Goal: Navigation & Orientation: Find specific page/section

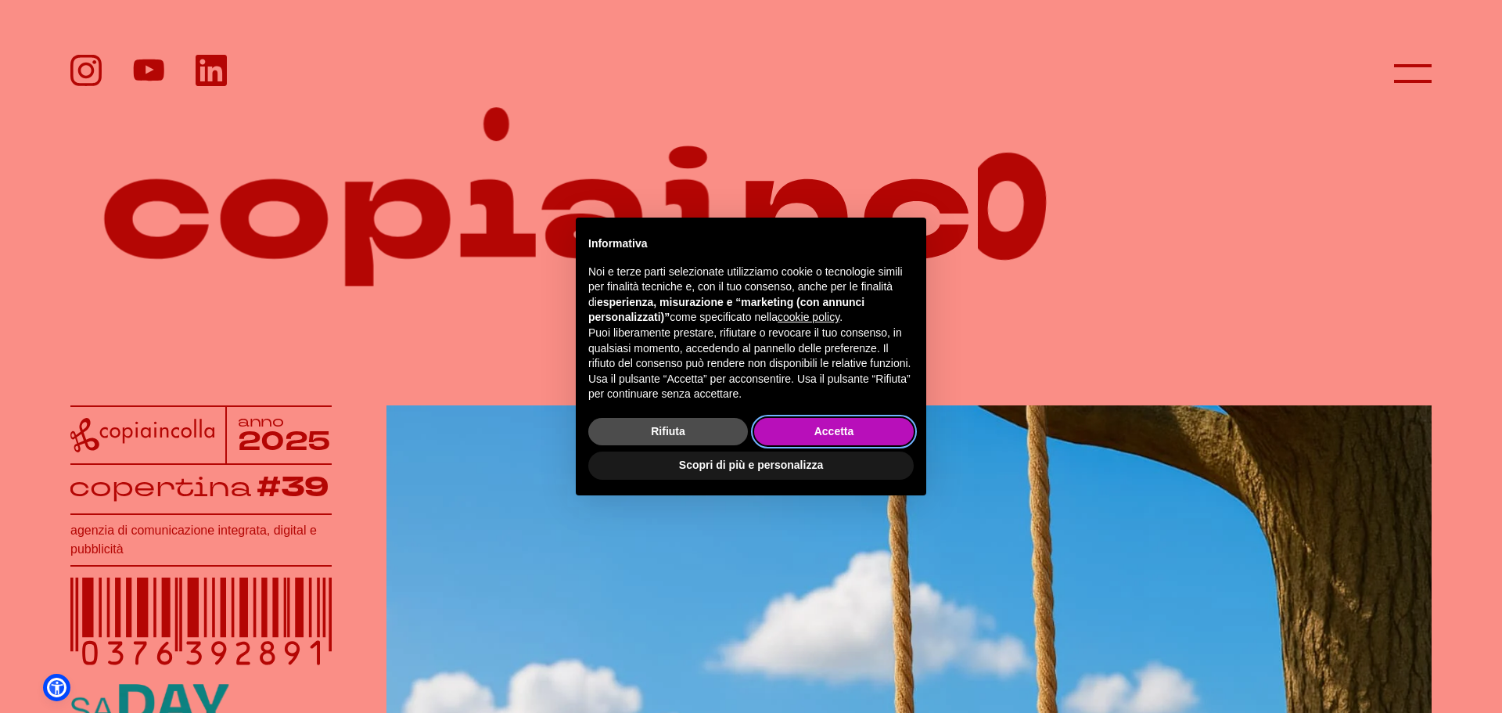
click at [890, 423] on button "Accetta" at bounding box center [834, 432] width 160 height 28
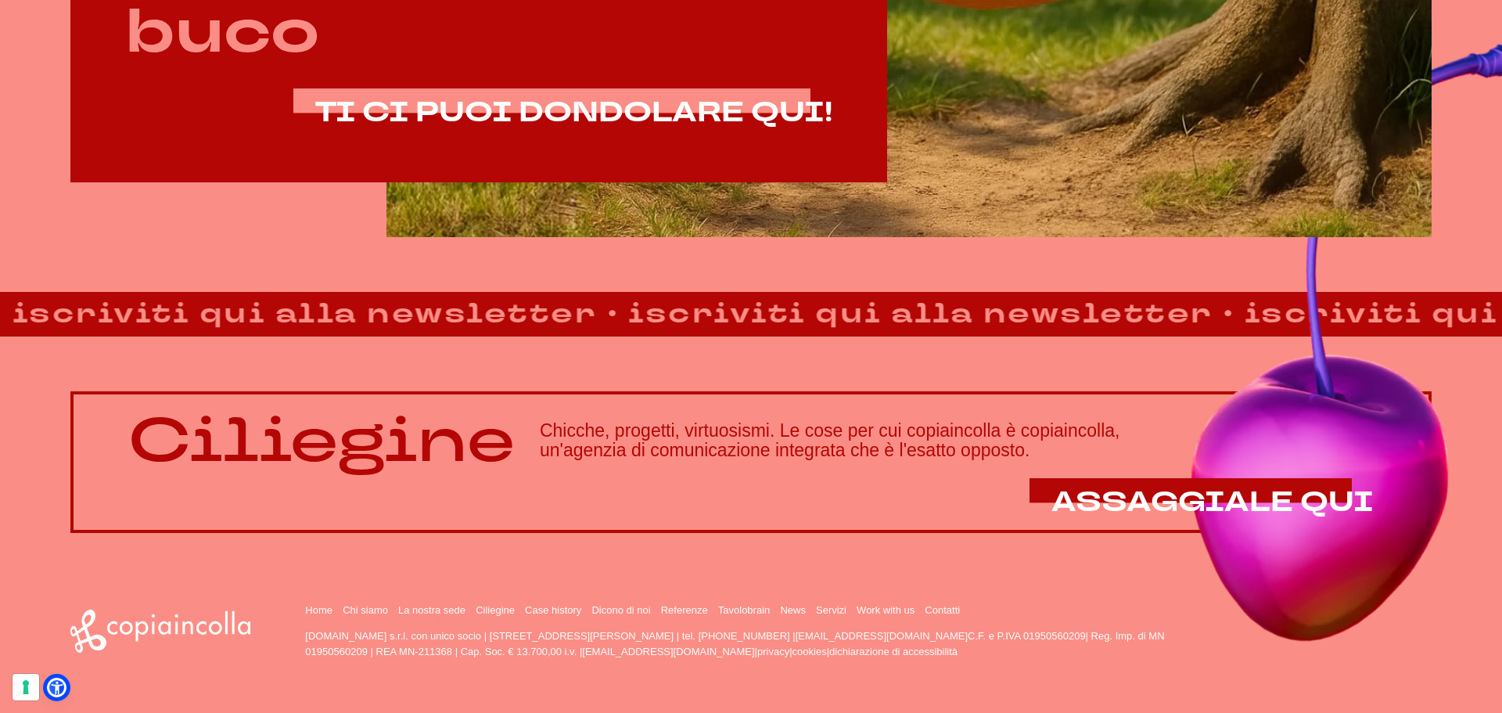
scroll to position [1341, 0]
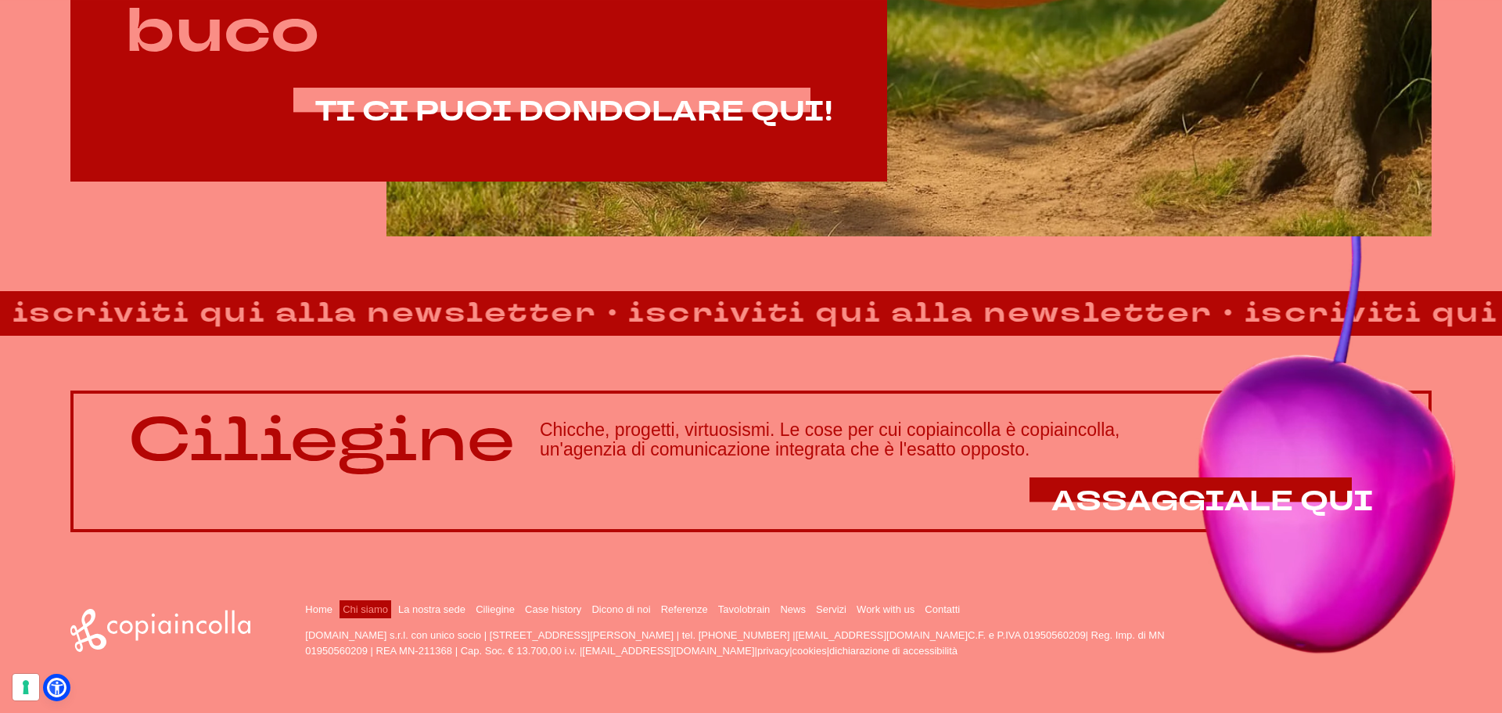
click at [356, 610] on link "Chi siamo" at bounding box center [365, 609] width 45 height 12
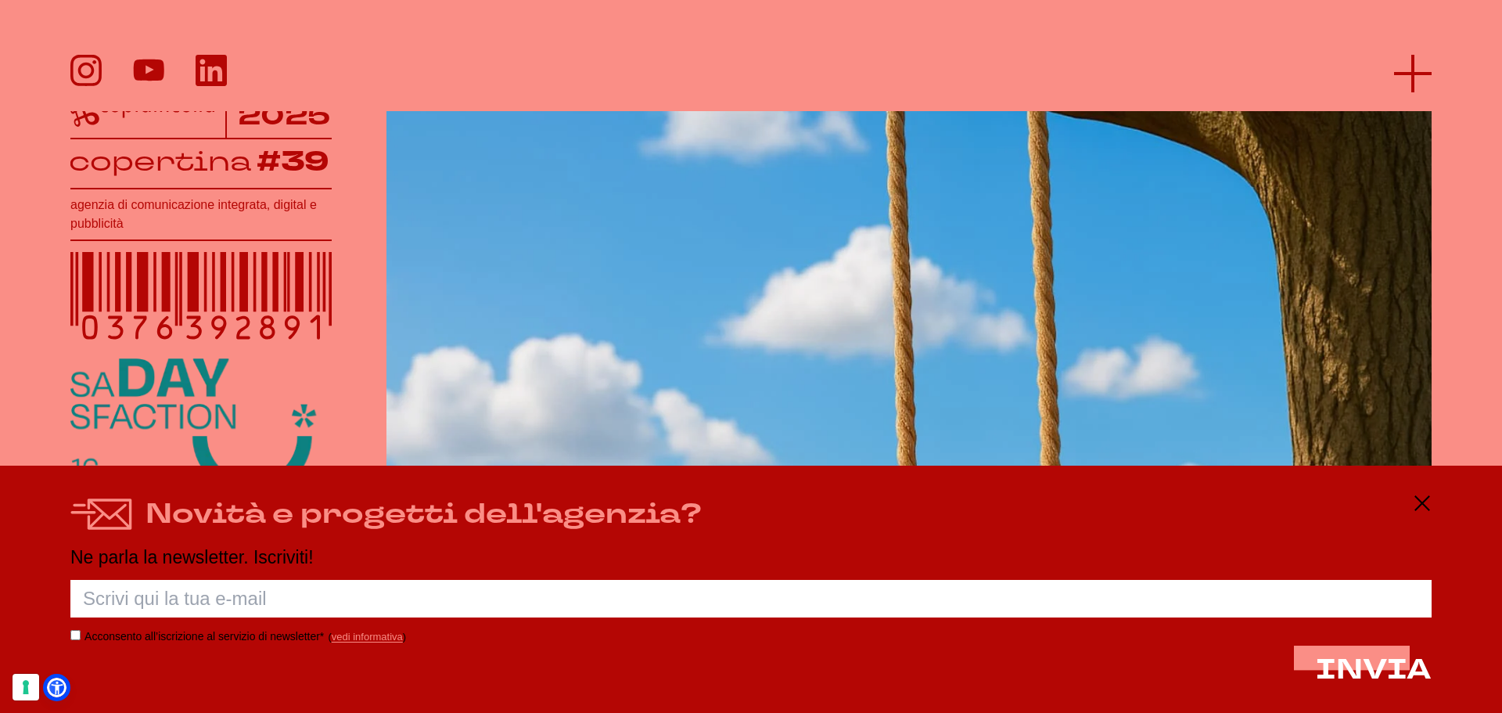
click at [1414, 76] on icon at bounding box center [1413, 74] width 38 height 38
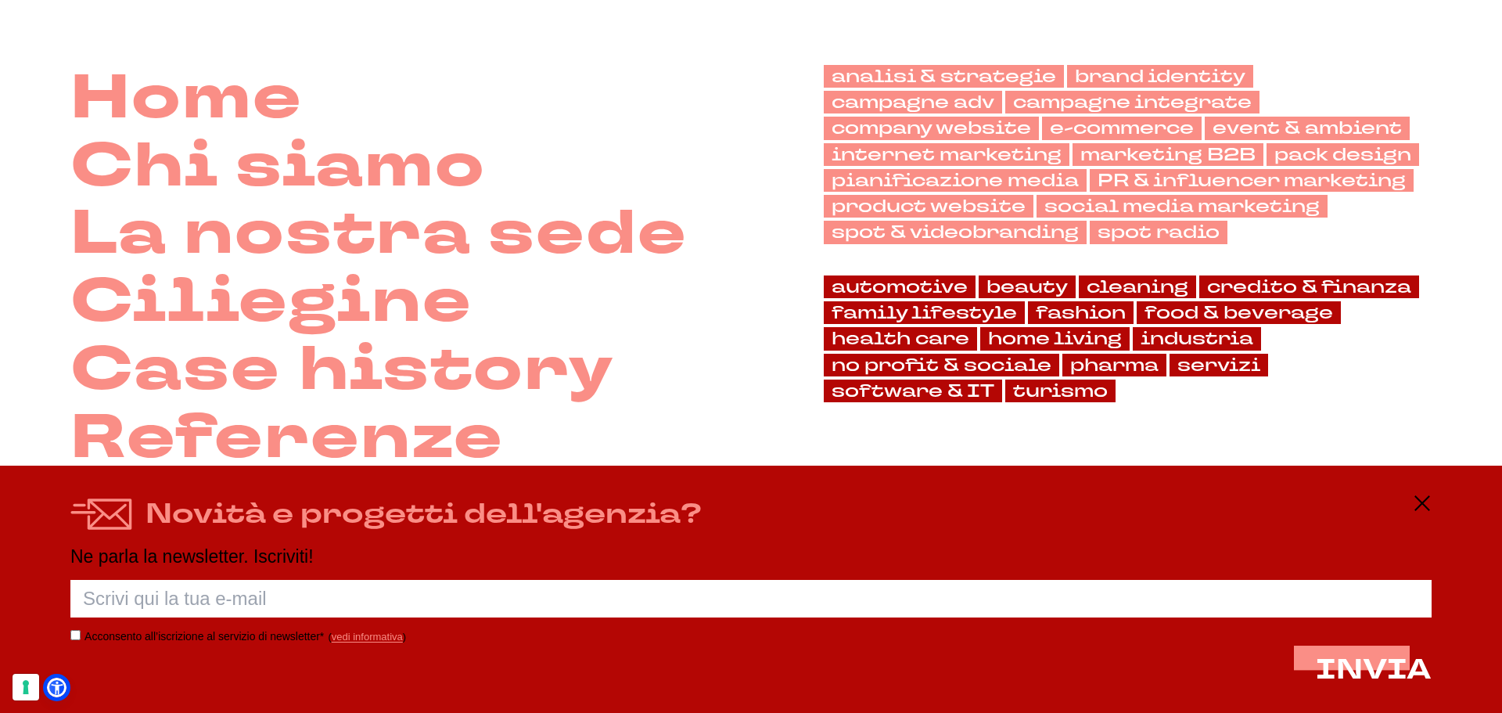
scroll to position [80, 0]
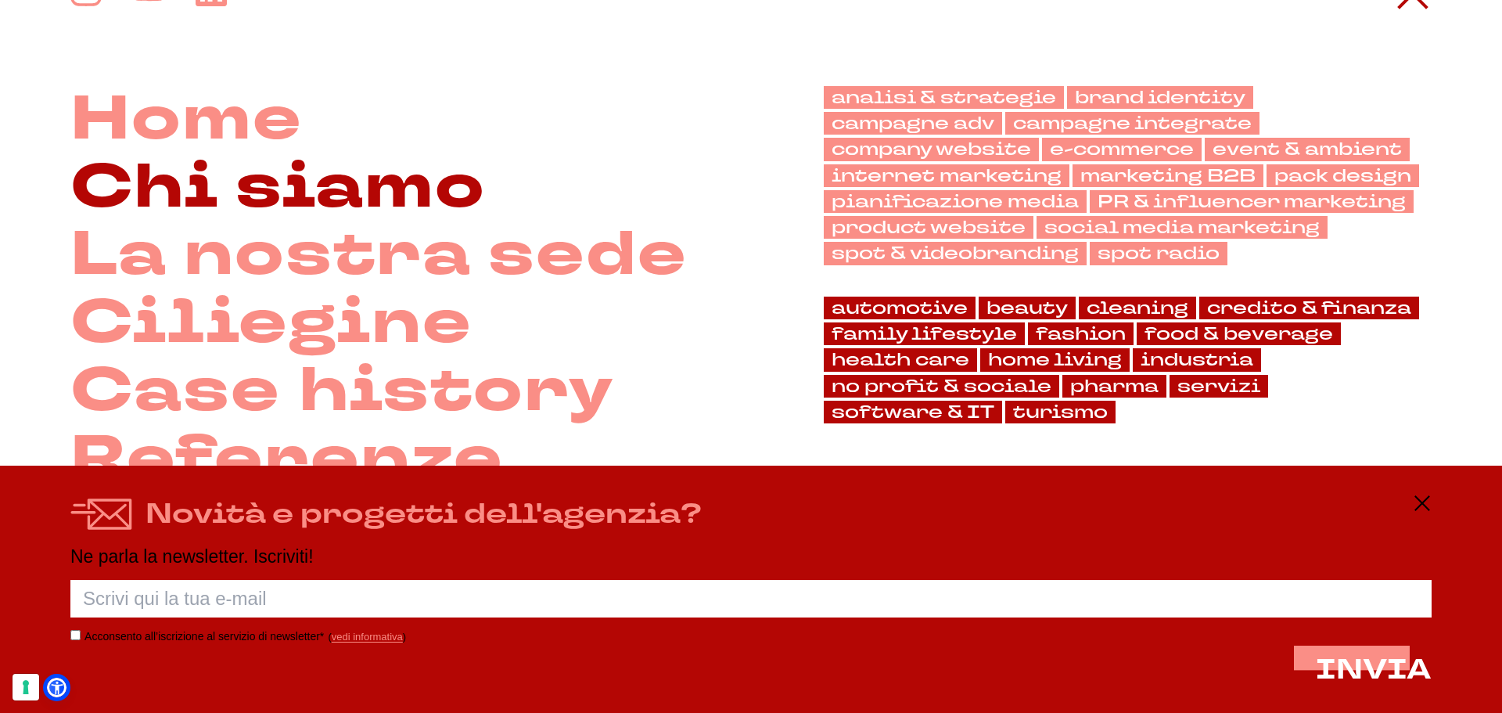
click at [361, 201] on link "Chi siamo" at bounding box center [278, 188] width 416 height 68
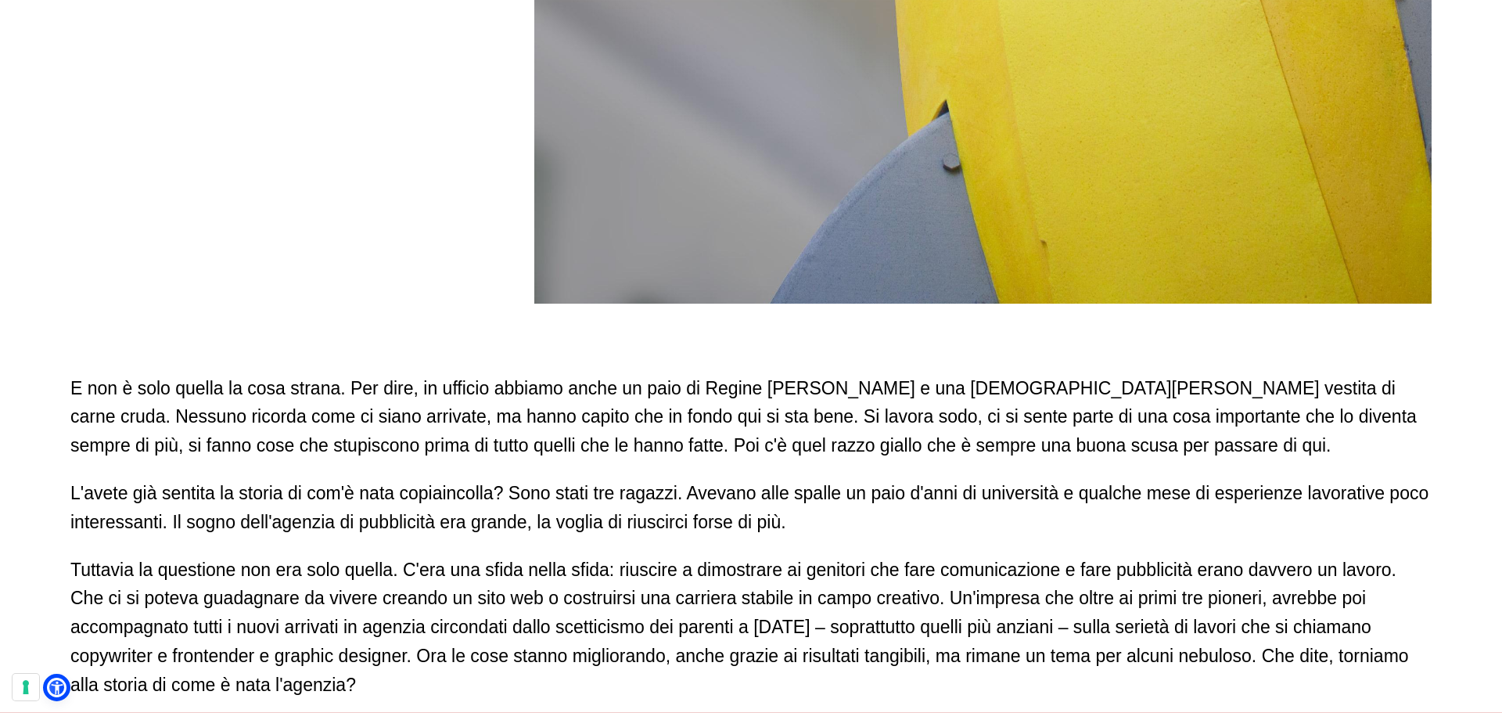
scroll to position [783, 0]
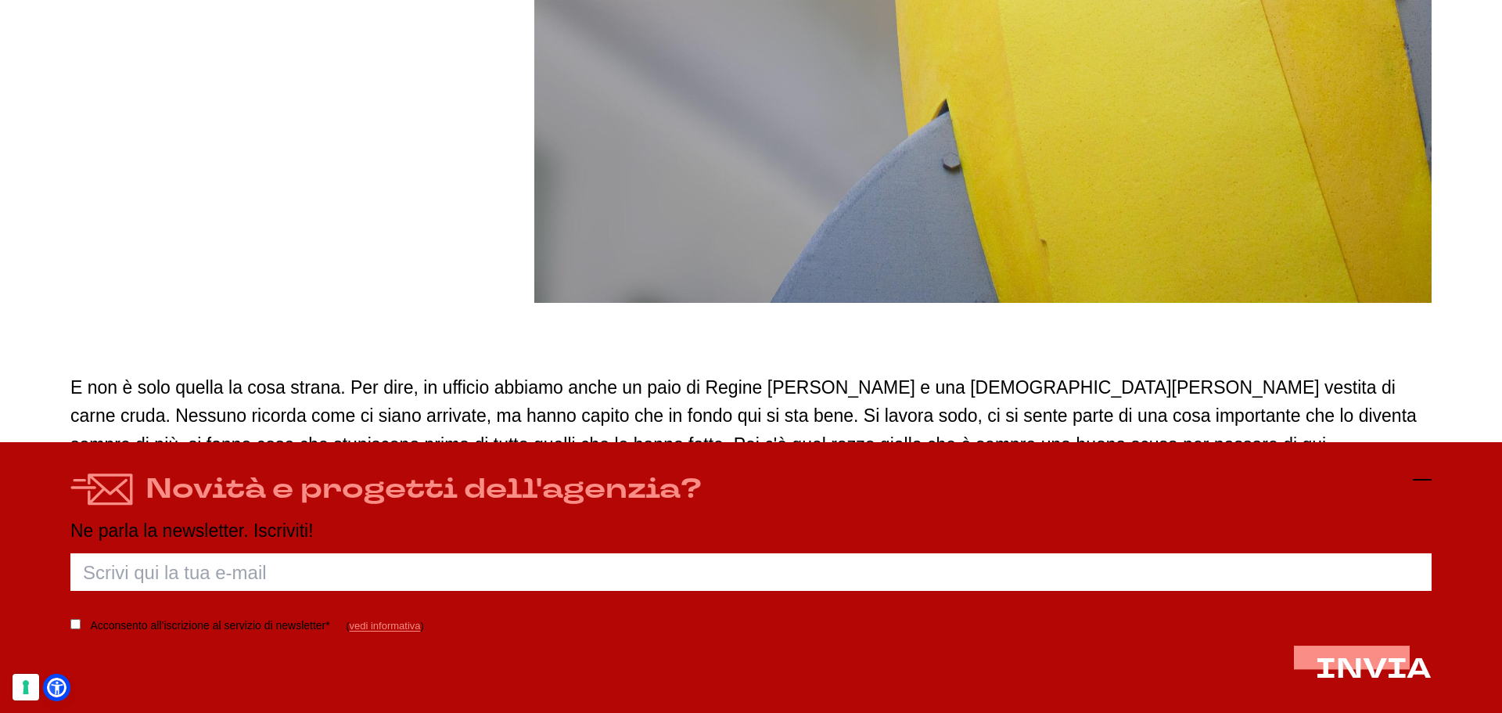
click at [1421, 479] on icon at bounding box center [1422, 479] width 19 height 19
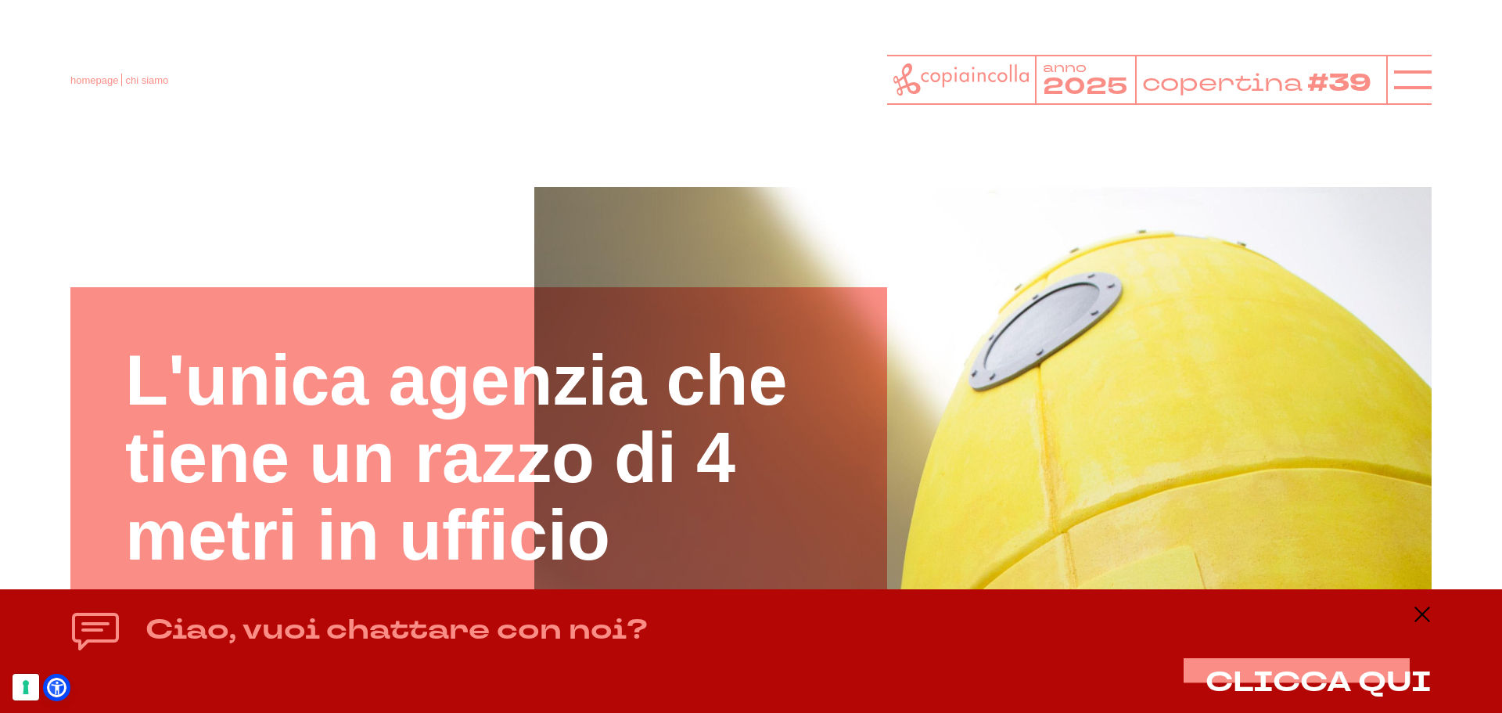
scroll to position [0, 0]
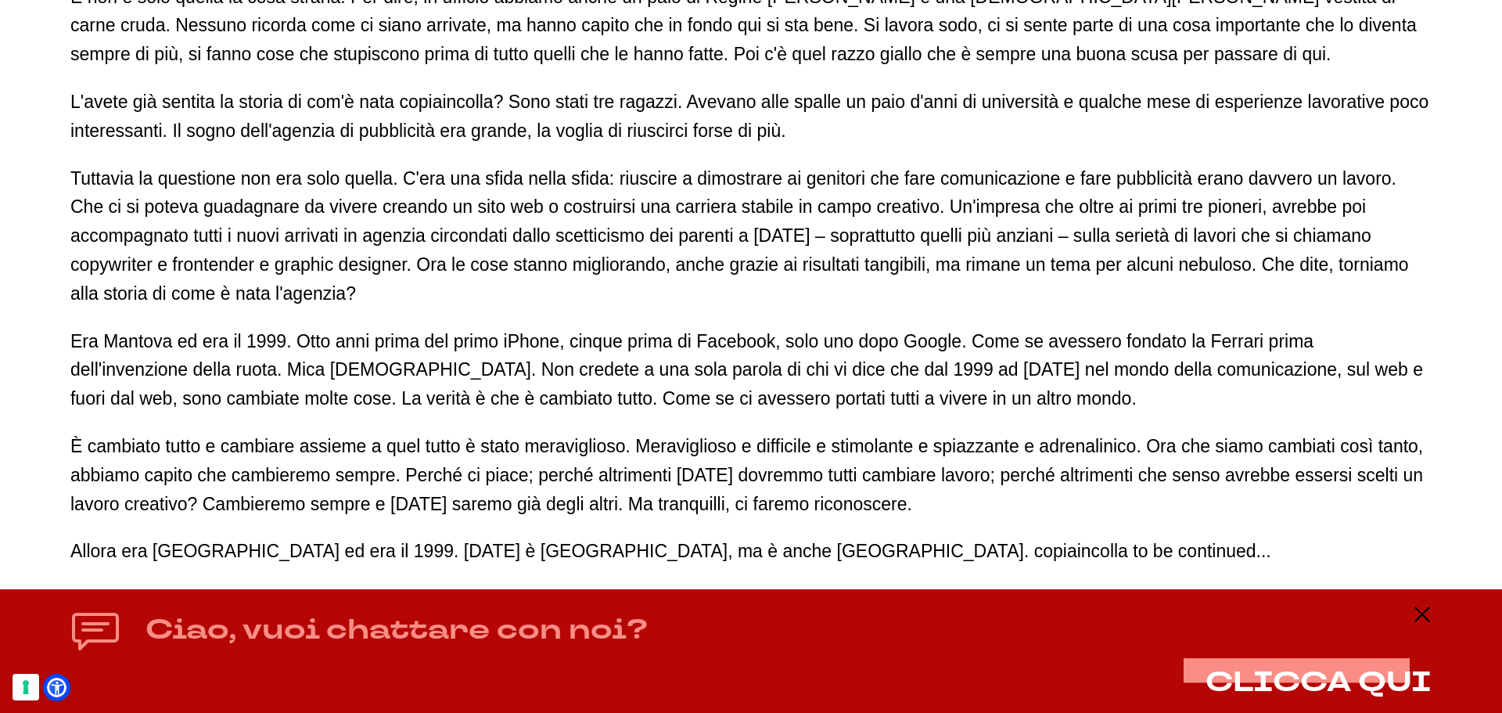
scroll to position [1174, 0]
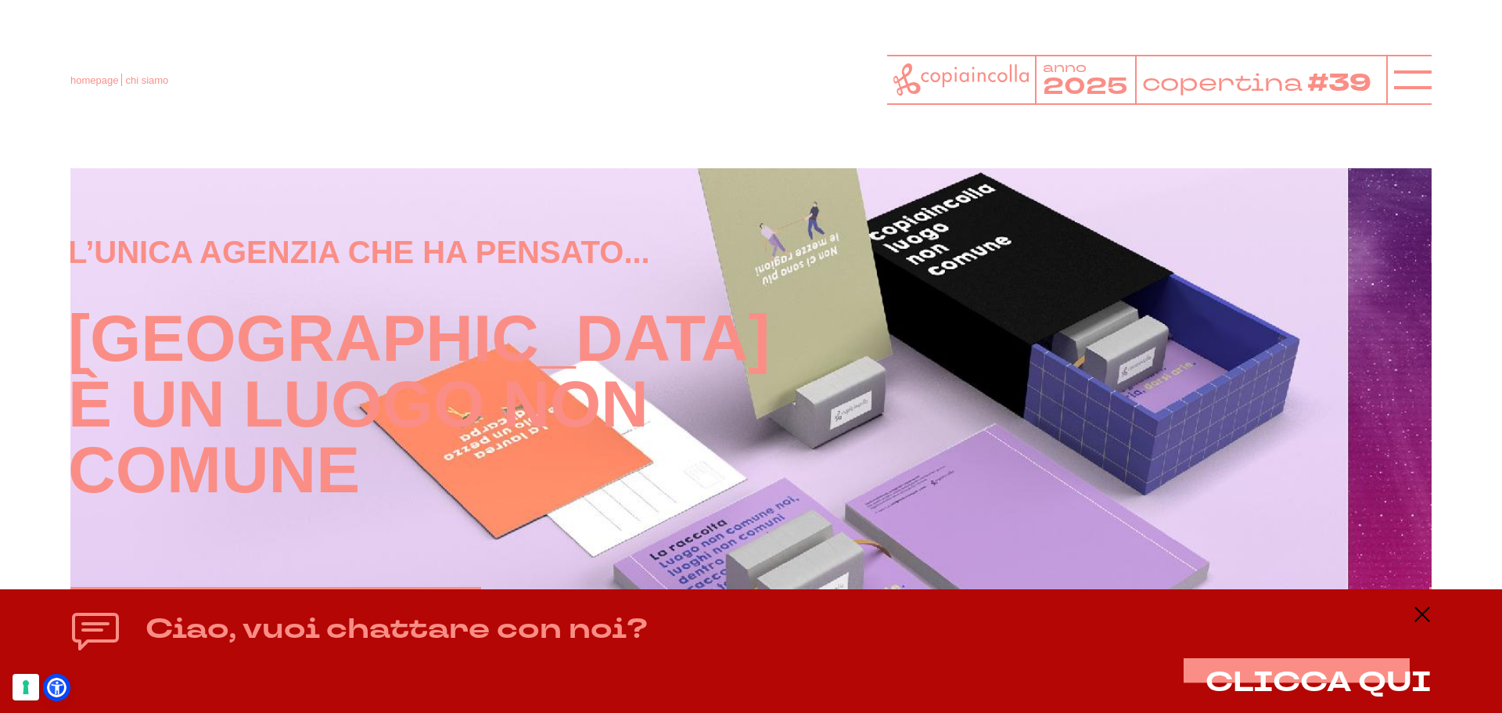
drag, startPoint x: 872, startPoint y: 416, endPoint x: 489, endPoint y: 411, distance: 383.5
click at [501, 411] on div "L’unica agenzia che ha pensato... [GEOGRAPHIC_DATA] è un luogo non comune Guard…" at bounding box center [666, 427] width 1221 height 394
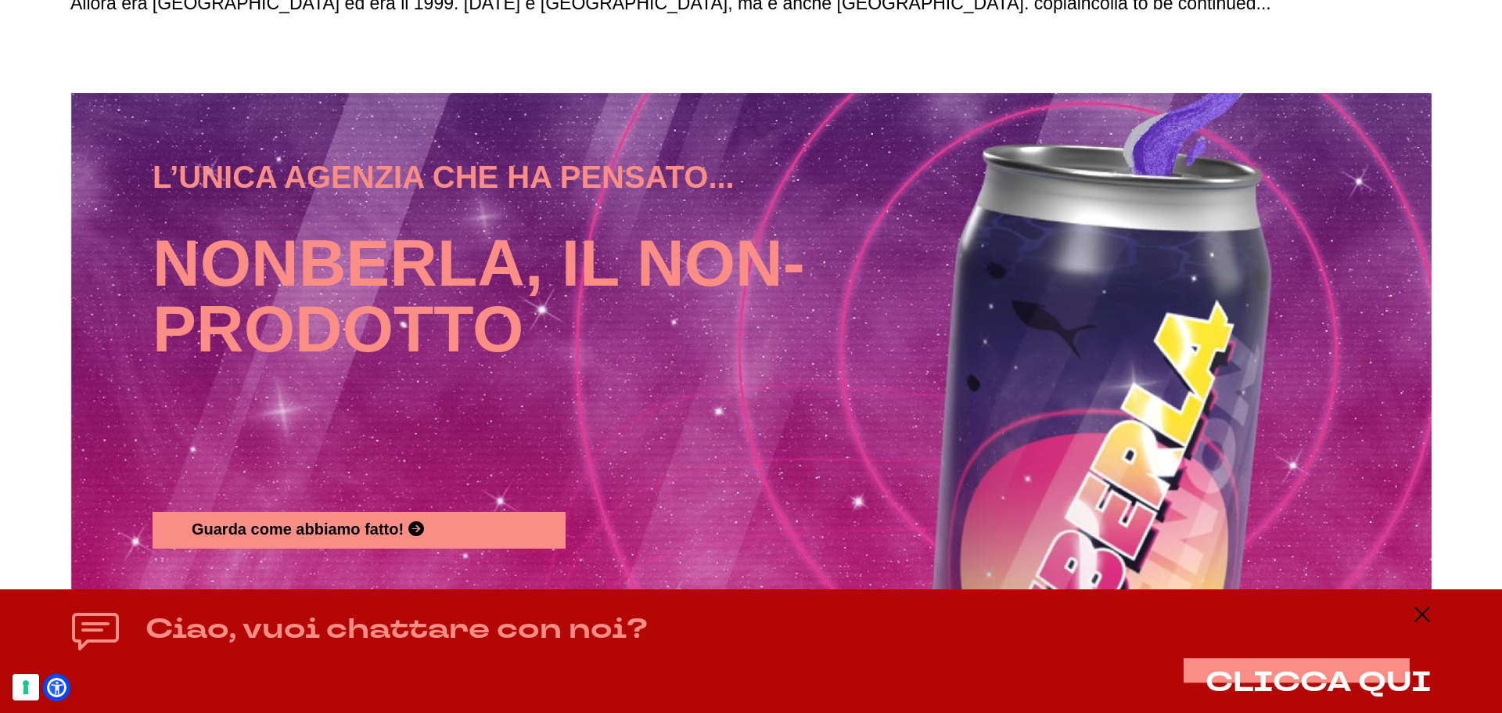
scroll to position [1722, 0]
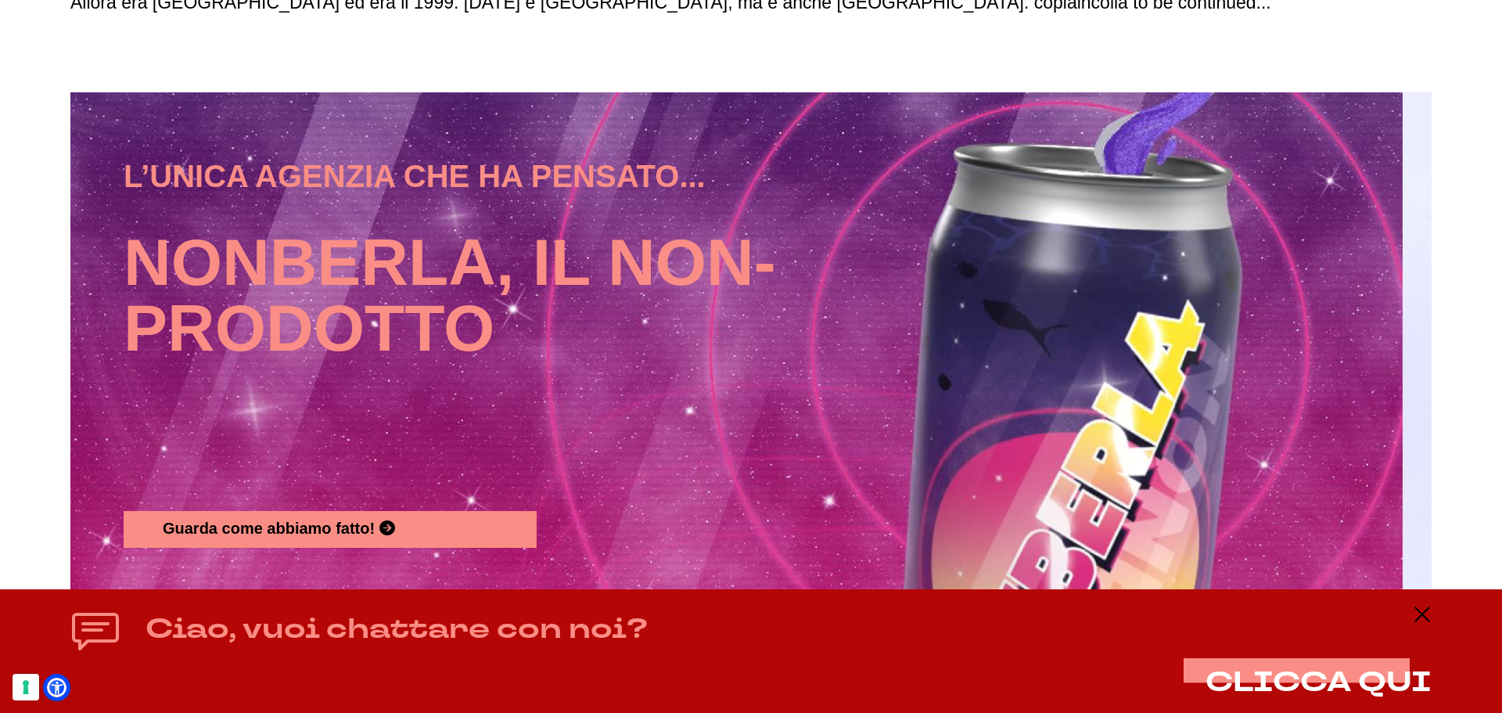
drag, startPoint x: 759, startPoint y: 419, endPoint x: 552, endPoint y: 419, distance: 206.6
click at [580, 419] on h4 "Nonberla, il non-prodotto" at bounding box center [468, 354] width 689 height 313
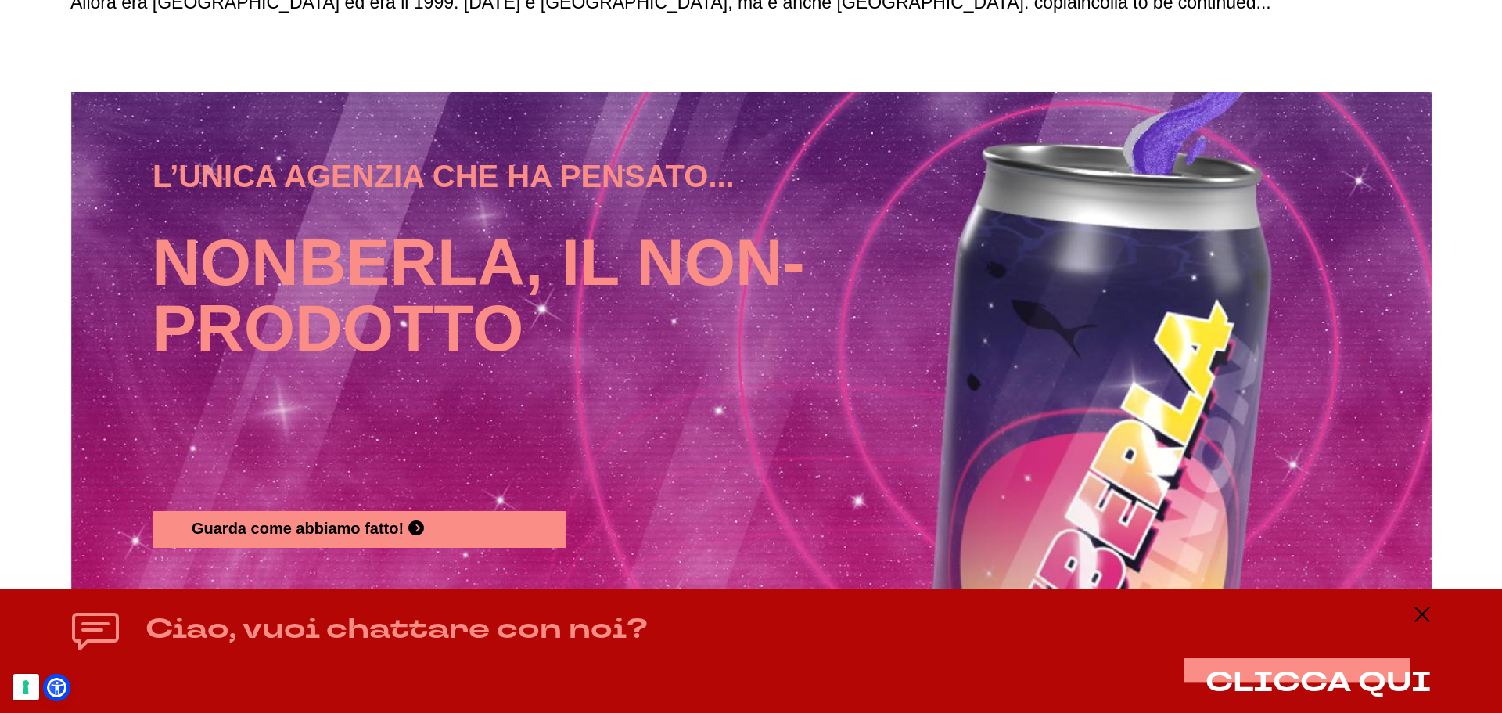
drag, startPoint x: 737, startPoint y: 429, endPoint x: 288, endPoint y: 424, distance: 449.2
click at [288, 424] on h4 "Nonberla, il non-prodotto" at bounding box center [497, 354] width 689 height 313
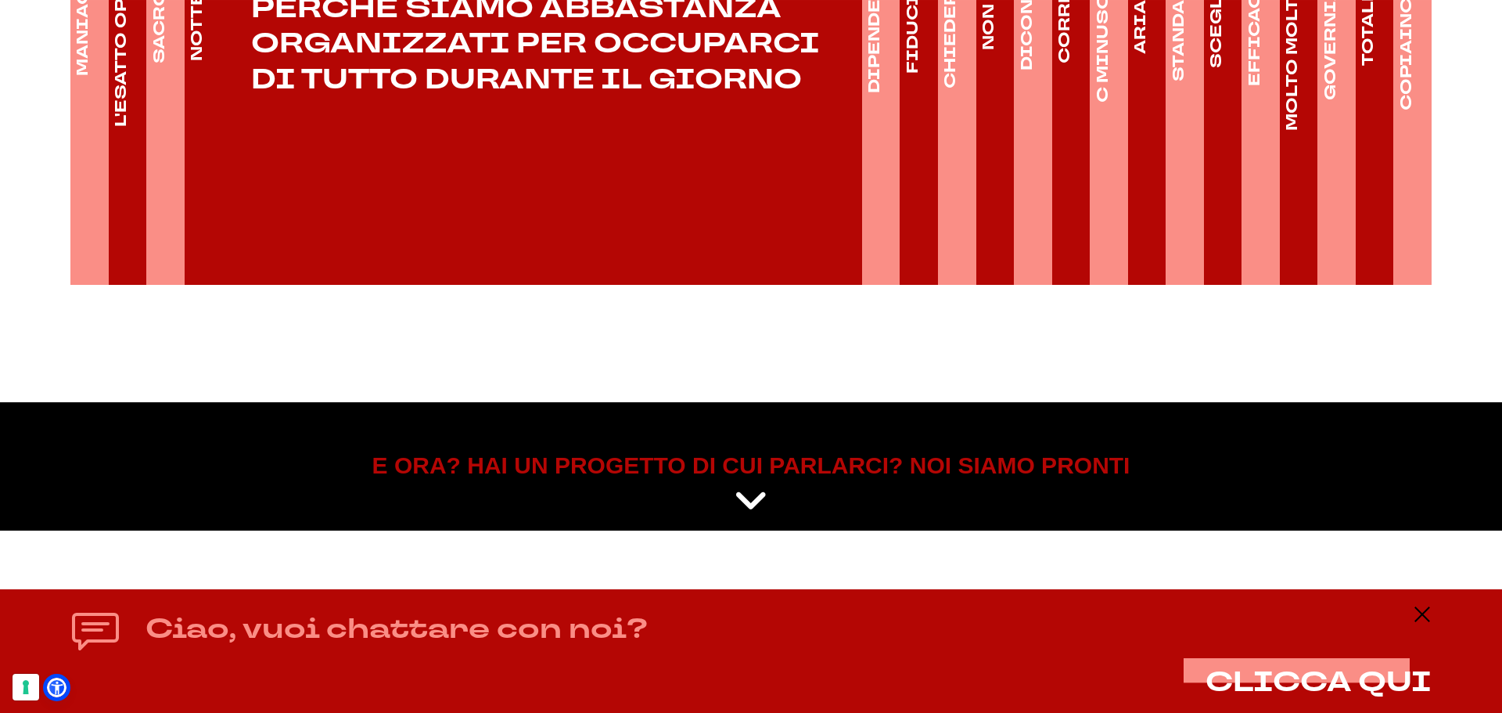
scroll to position [2761, 0]
